Goal: Task Accomplishment & Management: Use online tool/utility

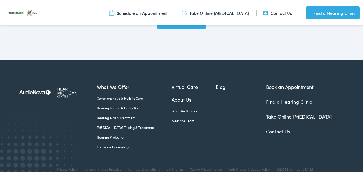
scroll to position [1637, 0]
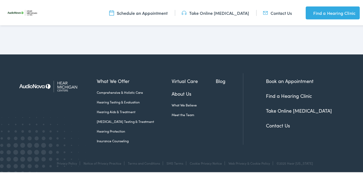
click at [281, 109] on link "Take Online [MEDICAL_DATA]" at bounding box center [299, 109] width 66 height 7
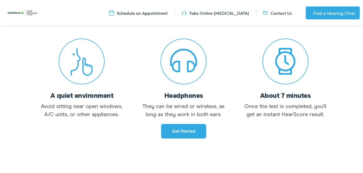
scroll to position [113, 0]
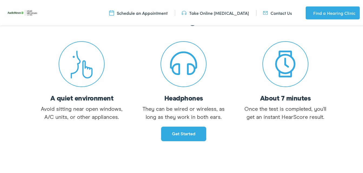
click at [174, 133] on link "Get started" at bounding box center [183, 133] width 45 height 15
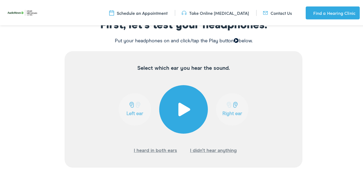
click at [180, 107] on span at bounding box center [183, 109] width 13 height 14
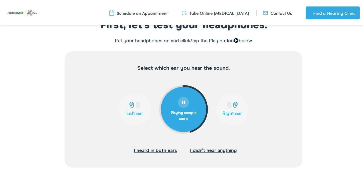
click at [132, 103] on span at bounding box center [131, 104] width 7 height 6
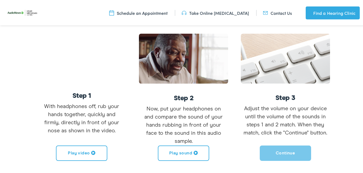
scroll to position [140, 0]
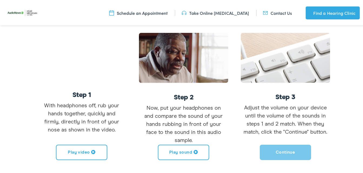
click at [352, 41] on div "Let’s calibrate your volume This proven calibration method will ensure the soun…" at bounding box center [183, 72] width 367 height 174
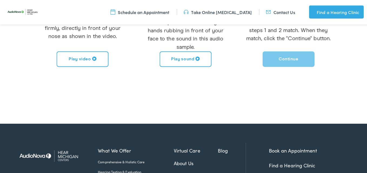
scroll to position [129, 0]
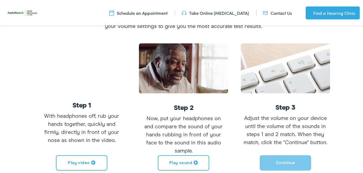
click at [166, 162] on button "Play sound" at bounding box center [183, 161] width 51 height 15
click at [288, 162] on button "Continue" at bounding box center [285, 161] width 51 height 15
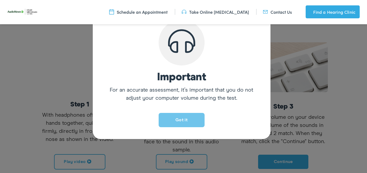
click at [187, 120] on button "Got it" at bounding box center [182, 120] width 46 height 14
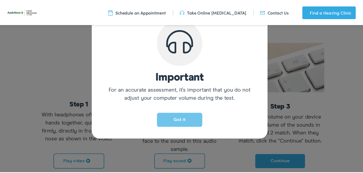
scroll to position [125, 0]
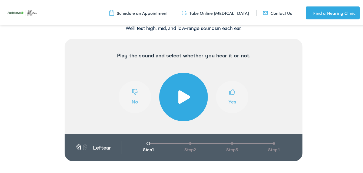
click at [179, 97] on span at bounding box center [183, 96] width 13 height 14
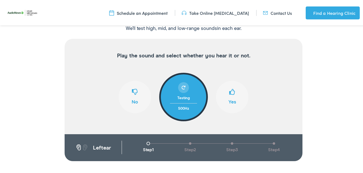
click at [229, 92] on span at bounding box center [232, 93] width 6 height 10
click at [229, 91] on span at bounding box center [232, 93] width 6 height 10
click at [230, 93] on span at bounding box center [232, 93] width 6 height 10
click at [127, 94] on button "No" at bounding box center [135, 96] width 32 height 32
click at [226, 93] on button "Yes" at bounding box center [232, 96] width 32 height 32
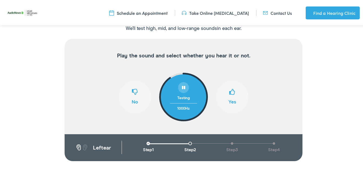
click at [230, 93] on span at bounding box center [232, 93] width 6 height 10
click at [231, 90] on span at bounding box center [232, 93] width 6 height 10
click at [232, 94] on span at bounding box center [232, 93] width 6 height 10
click at [232, 92] on span at bounding box center [232, 93] width 6 height 10
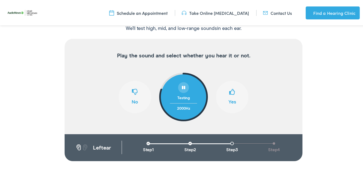
click at [231, 92] on span at bounding box center [232, 93] width 6 height 10
click at [229, 91] on span at bounding box center [232, 93] width 6 height 10
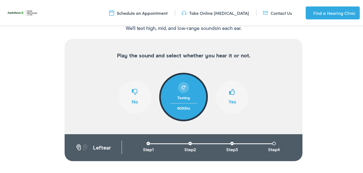
click at [229, 91] on span at bounding box center [232, 93] width 6 height 10
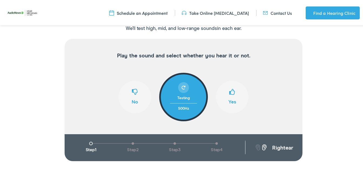
click at [229, 92] on span at bounding box center [232, 93] width 6 height 10
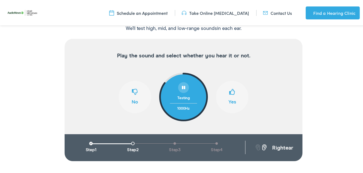
click at [229, 92] on span at bounding box center [232, 93] width 6 height 10
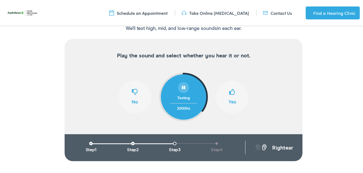
click at [229, 92] on span at bounding box center [232, 93] width 6 height 10
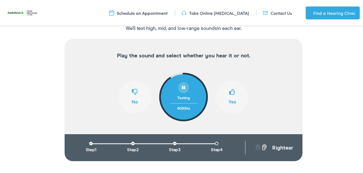
click at [229, 92] on span at bounding box center [232, 93] width 6 height 10
click at [133, 92] on span at bounding box center [135, 93] width 6 height 10
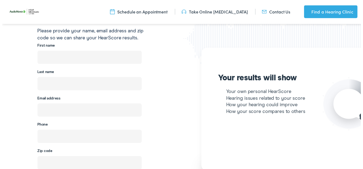
scroll to position [99, 0]
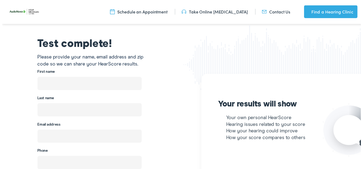
click at [78, 82] on input "text" at bounding box center [89, 85] width 106 height 14
type input "Donna"
type input "Janssen"
click at [71, 141] on input "email" at bounding box center [89, 138] width 106 height 14
type input "donnajanssen@hotmail.com"
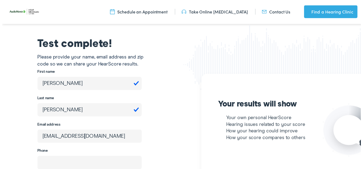
type input "(586) 943-0011"
type input "48082"
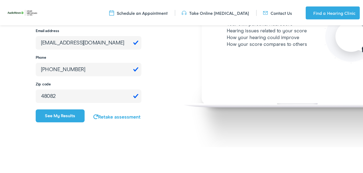
scroll to position [203, 0]
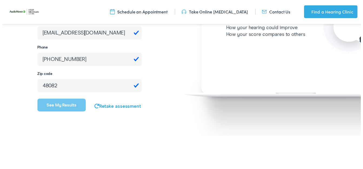
click at [57, 105] on button "See my results" at bounding box center [60, 106] width 49 height 13
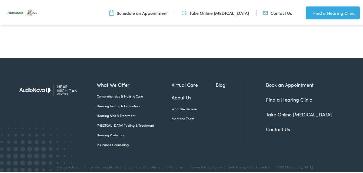
scroll to position [1159, 0]
